Goal: Task Accomplishment & Management: Complete application form

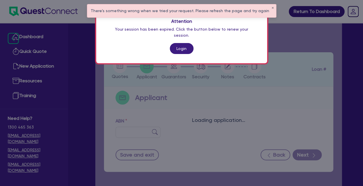
drag, startPoint x: 0, startPoint y: 0, endPoint x: 179, endPoint y: 42, distance: 184.3
click at [179, 43] on link "Login" at bounding box center [182, 48] width 24 height 11
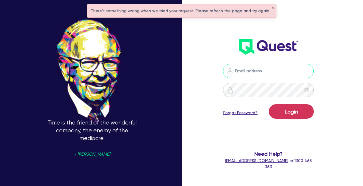
type input "[PERSON_NAME][EMAIL_ADDRESS][DOMAIN_NAME]"
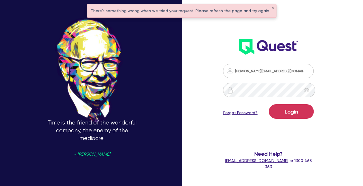
click at [295, 103] on form "[PERSON_NAME][EMAIL_ADDRESS][DOMAIN_NAME] Login Forgot Password? Need Help? [EM…" at bounding box center [268, 117] width 91 height 106
click at [296, 107] on button "Login" at bounding box center [291, 111] width 45 height 14
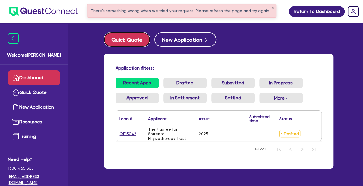
click at [140, 40] on button "Quick Quote" at bounding box center [127, 39] width 46 height 14
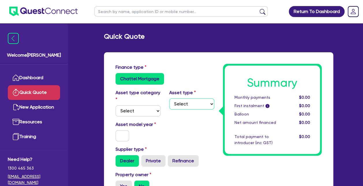
click at [196, 99] on select "Select" at bounding box center [191, 103] width 45 height 11
click at [146, 115] on select "Select Cars and light trucks Primary assets Secondary assets Tertiary assets" at bounding box center [137, 110] width 45 height 11
select select "TERTIARY_ASSETS"
click at [115, 105] on select "Select Cars and light trucks Primary assets Secondary assets Tertiary assets" at bounding box center [137, 110] width 45 height 11
click at [190, 106] on select "Select Beauty equipment IT equipment IT software Watercraft Other" at bounding box center [191, 103] width 45 height 11
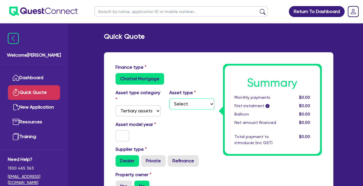
select select "OTHER_TERTIARY"
click at [169, 98] on select "Select Beauty equipment IT equipment IT software Watercraft Other" at bounding box center [191, 103] width 45 height 11
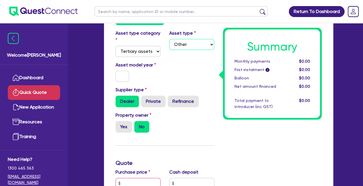
scroll to position [103, 0]
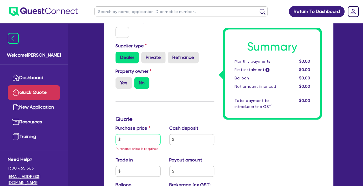
click at [154, 136] on input "text" at bounding box center [137, 139] width 45 height 11
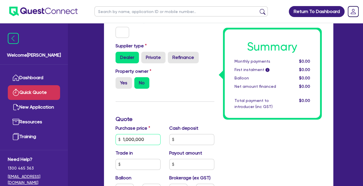
type input "1,000,000"
click at [198, 135] on input "text" at bounding box center [191, 139] width 45 height 11
type input "0"
click at [141, 159] on input "text" at bounding box center [137, 164] width 45 height 11
type input "0"
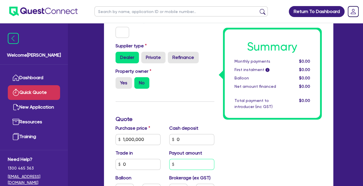
click at [188, 163] on input "text" at bounding box center [191, 164] width 45 height 11
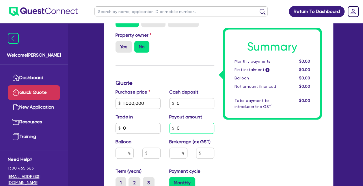
scroll to position [149, 0]
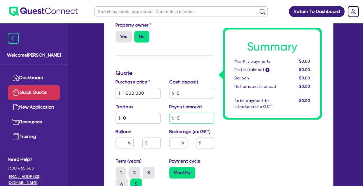
type input "0"
click at [174, 138] on input "text" at bounding box center [178, 142] width 18 height 11
type input "1"
click at [122, 144] on input "text" at bounding box center [124, 142] width 18 height 11
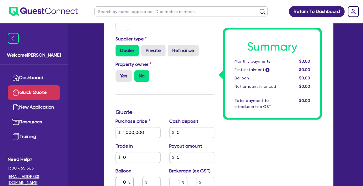
scroll to position [96, 0]
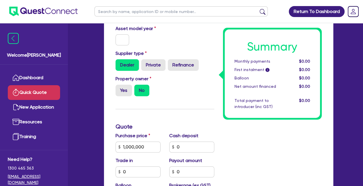
type input "0"
click at [127, 85] on label "Yes" at bounding box center [123, 91] width 16 height 12
click at [119, 85] on input "Yes" at bounding box center [117, 87] width 4 height 4
radio input "true"
click at [178, 64] on label "Refinance" at bounding box center [183, 65] width 31 height 12
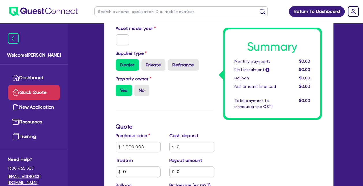
click at [171, 63] on input "Refinance" at bounding box center [170, 61] width 4 height 4
radio input "true"
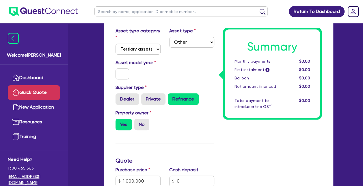
scroll to position [63, 0]
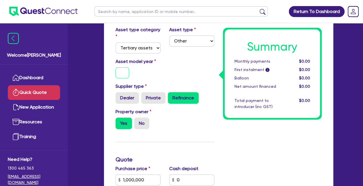
click at [119, 70] on input "text" at bounding box center [122, 72] width 14 height 11
click at [152, 44] on select "Select Cars and light trucks Primary assets Secondary assets Tertiary assets" at bounding box center [137, 47] width 45 height 11
select select "CARS_AND_LIGHT_TRUCKS"
click at [115, 42] on select "Select Cars and light trucks Primary assets Secondary assets Tertiary assets" at bounding box center [137, 47] width 45 height 11
select select
